Goal: Task Accomplishment & Management: Complete application form

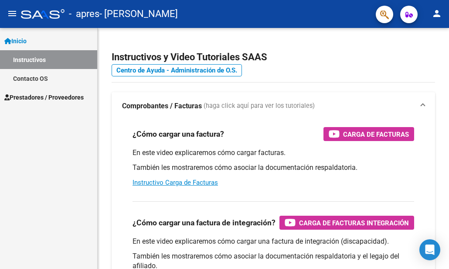
click at [41, 58] on link "Instructivos" at bounding box center [48, 59] width 97 height 19
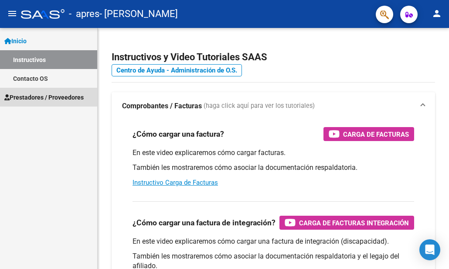
click at [31, 95] on span "Prestadores / Proveedores" at bounding box center [43, 97] width 79 height 10
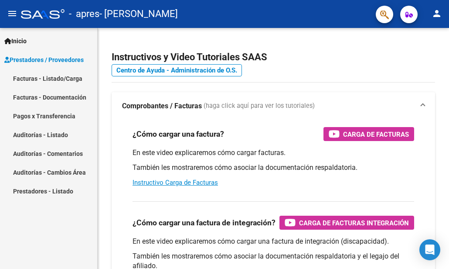
click at [68, 75] on link "Facturas - Listado/Carga" at bounding box center [48, 78] width 97 height 19
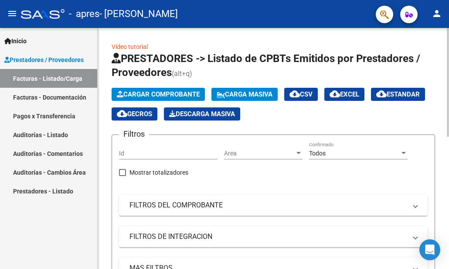
click at [177, 94] on span "Cargar Comprobante" at bounding box center [158, 94] width 83 height 8
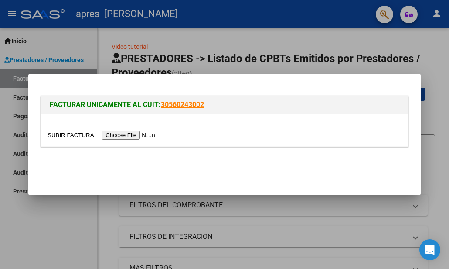
click at [151, 134] on input "file" at bounding box center [103, 134] width 110 height 9
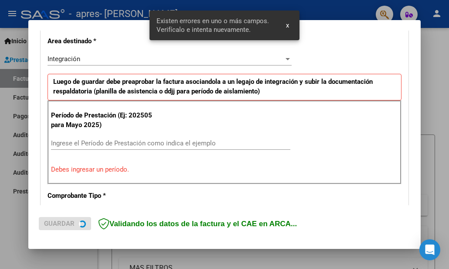
scroll to position [216, 0]
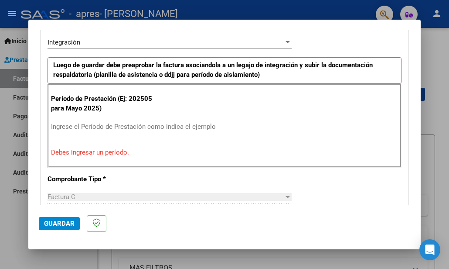
click at [68, 123] on input "Ingrese el Período de Prestación como indica el ejemplo" at bounding box center [170, 127] width 239 height 8
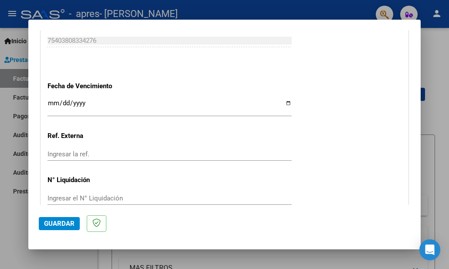
scroll to position [620, 0]
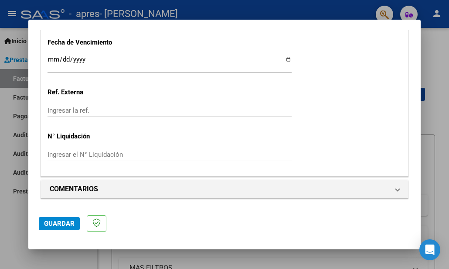
type input "202509"
click at [286, 60] on input "Ingresar la fecha" at bounding box center [170, 63] width 244 height 14
click at [283, 62] on input "Ingresar la fecha" at bounding box center [170, 63] width 244 height 14
type input "2025-10-16"
click at [57, 220] on span "Guardar" at bounding box center [59, 223] width 31 height 8
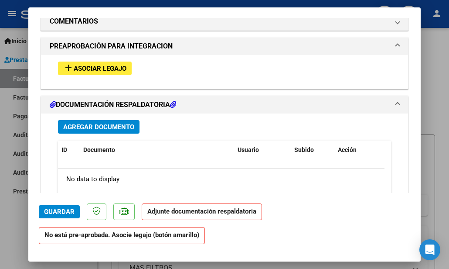
scroll to position [785, 0]
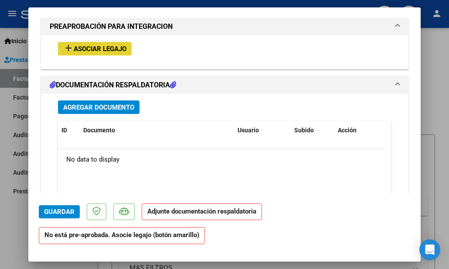
click at [77, 45] on span "Asociar Legajo" at bounding box center [100, 49] width 53 height 8
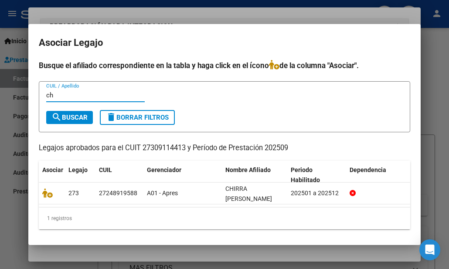
type input "c"
type input "Chirra Daniela"
click at [63, 117] on span "search Buscar" at bounding box center [69, 117] width 36 height 8
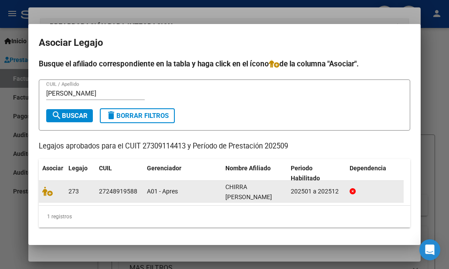
scroll to position [8, 0]
click at [349, 184] on datatable-body-cell at bounding box center [378, 191] width 65 height 21
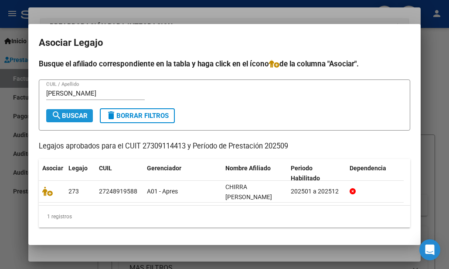
click at [58, 110] on mat-icon "search" at bounding box center [56, 115] width 10 height 10
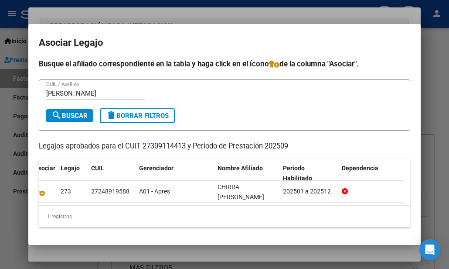
scroll to position [0, 0]
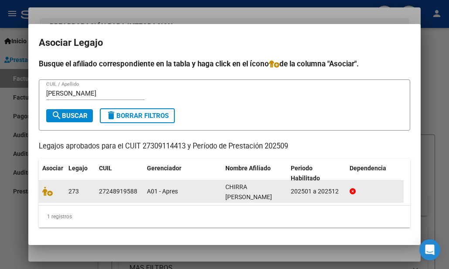
click at [353, 188] on icon at bounding box center [353, 191] width 6 height 6
click at [49, 186] on icon at bounding box center [47, 191] width 10 height 10
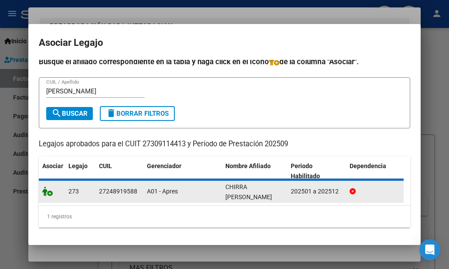
scroll to position [808, 0]
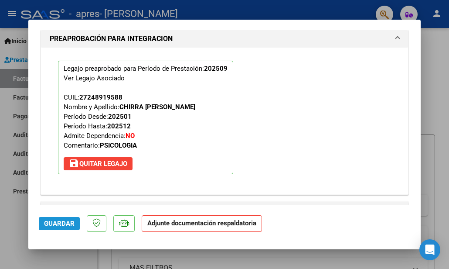
click at [54, 222] on span "Guardar" at bounding box center [59, 223] width 31 height 8
click at [45, 220] on span "Guardar" at bounding box center [59, 223] width 31 height 8
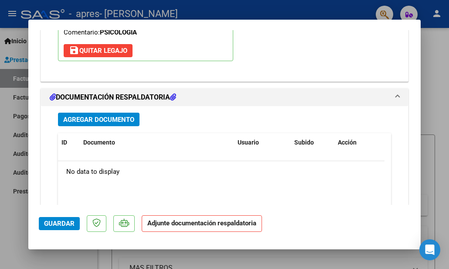
scroll to position [982, 0]
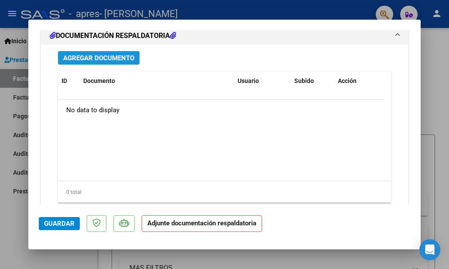
click at [98, 57] on span "Agregar Documento" at bounding box center [98, 58] width 71 height 8
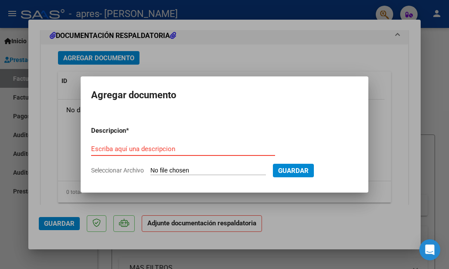
click at [239, 167] on input "Seleccionar Archivo" at bounding box center [208, 171] width 116 height 8
type input "C:\fakepath\Planilla asis.pdf"
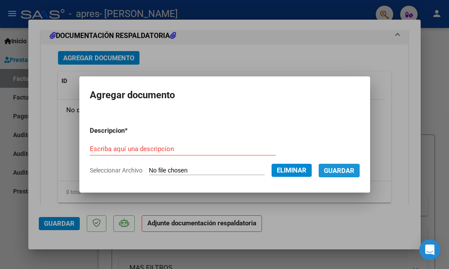
click at [340, 170] on span "Guardar" at bounding box center [339, 171] width 31 height 8
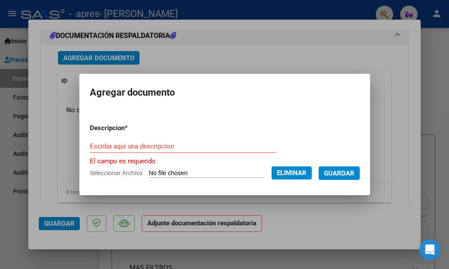
click at [130, 141] on div "Escriba aquí una descripcion" at bounding box center [183, 146] width 186 height 13
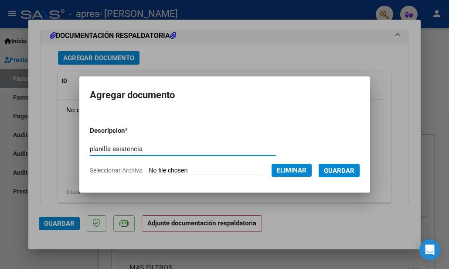
type input "planilla asistencia"
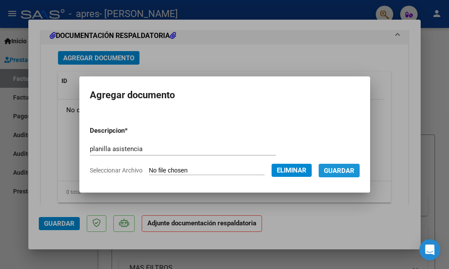
click at [355, 170] on span "Guardar" at bounding box center [339, 171] width 31 height 8
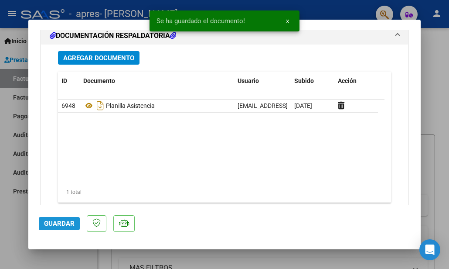
click at [51, 224] on span "Guardar" at bounding box center [59, 223] width 31 height 8
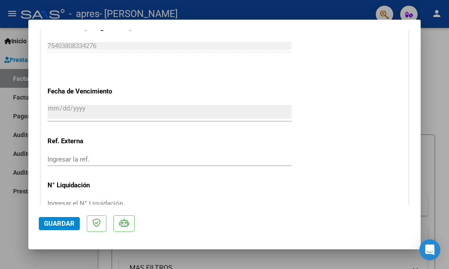
scroll to position [746, 0]
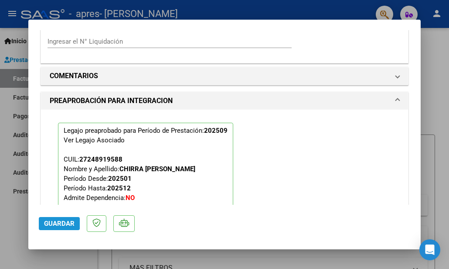
click at [54, 222] on span "Guardar" at bounding box center [59, 223] width 31 height 8
click at [56, 222] on span "Guardar" at bounding box center [59, 223] width 31 height 8
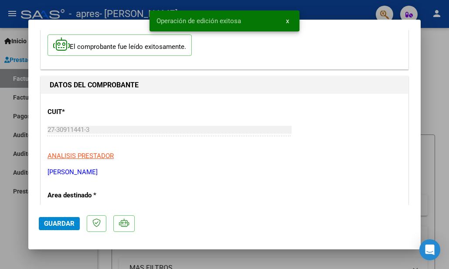
scroll to position [48, 0]
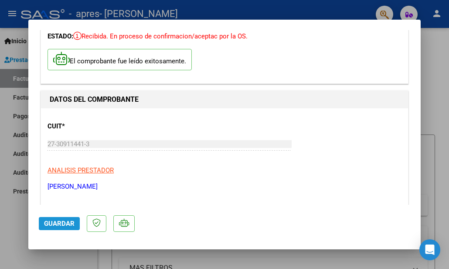
click at [54, 227] on span "Guardar" at bounding box center [59, 223] width 31 height 8
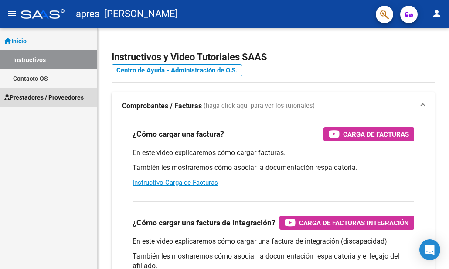
click at [75, 99] on span "Prestadores / Proveedores" at bounding box center [43, 97] width 79 height 10
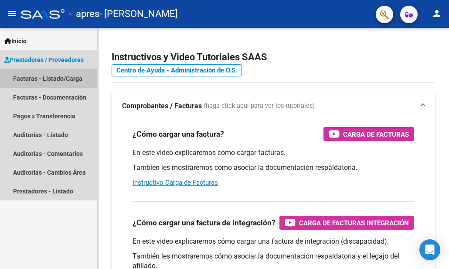
click at [68, 78] on link "Facturas - Listado/Carga" at bounding box center [48, 78] width 97 height 19
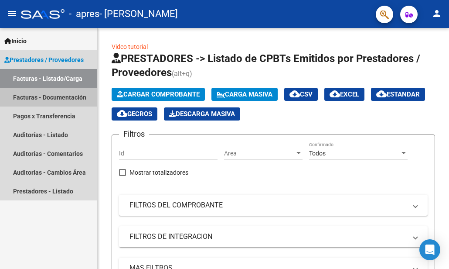
click at [56, 95] on link "Facturas - Documentación" at bounding box center [48, 97] width 97 height 19
